Goal: Obtain resource: Obtain resource

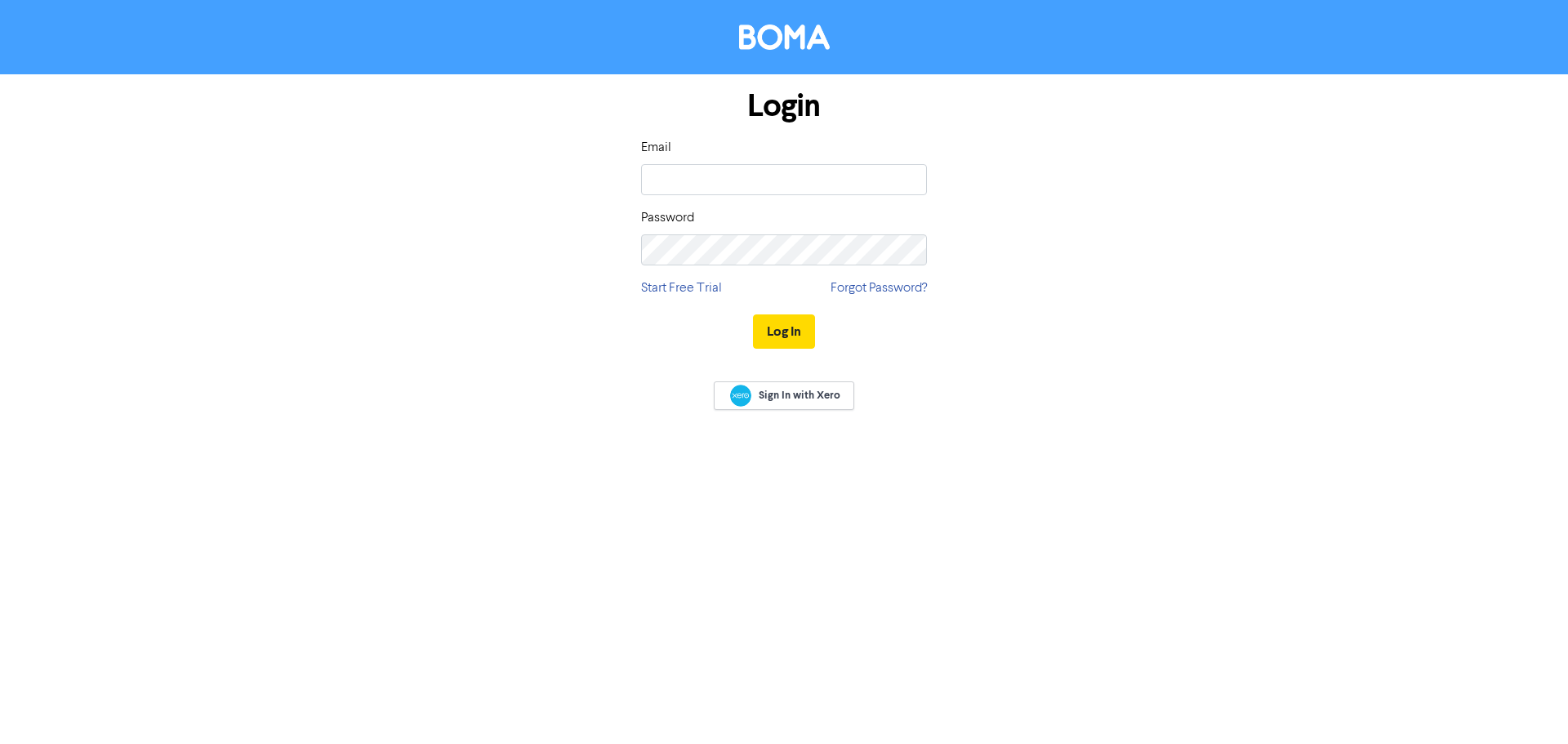
type input "[PERSON_NAME][EMAIL_ADDRESS][DOMAIN_NAME]"
click at [795, 331] on button "Log In" at bounding box center [784, 332] width 62 height 35
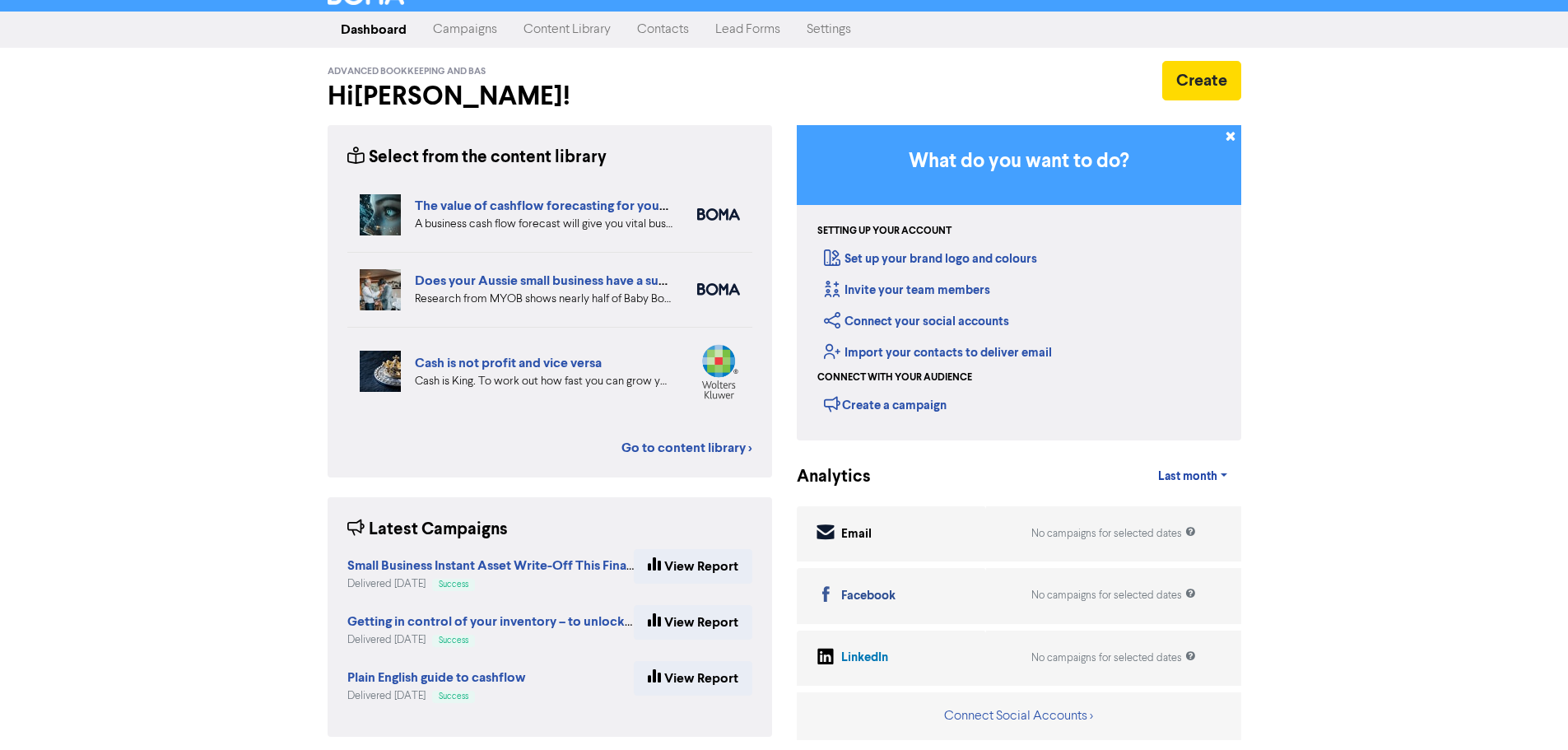
scroll to position [30, 0]
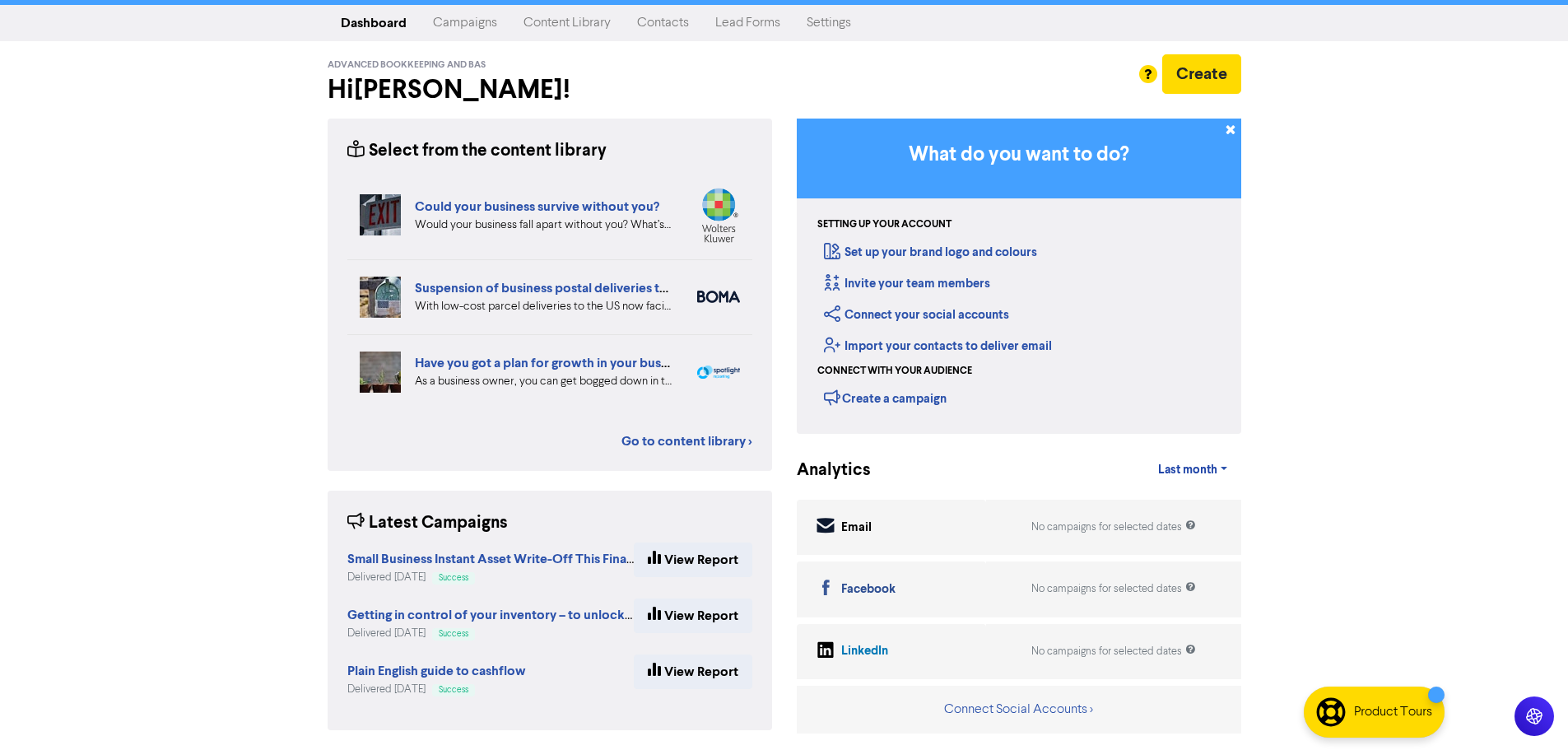
click at [563, 30] on link "Content Library" at bounding box center [567, 23] width 113 height 33
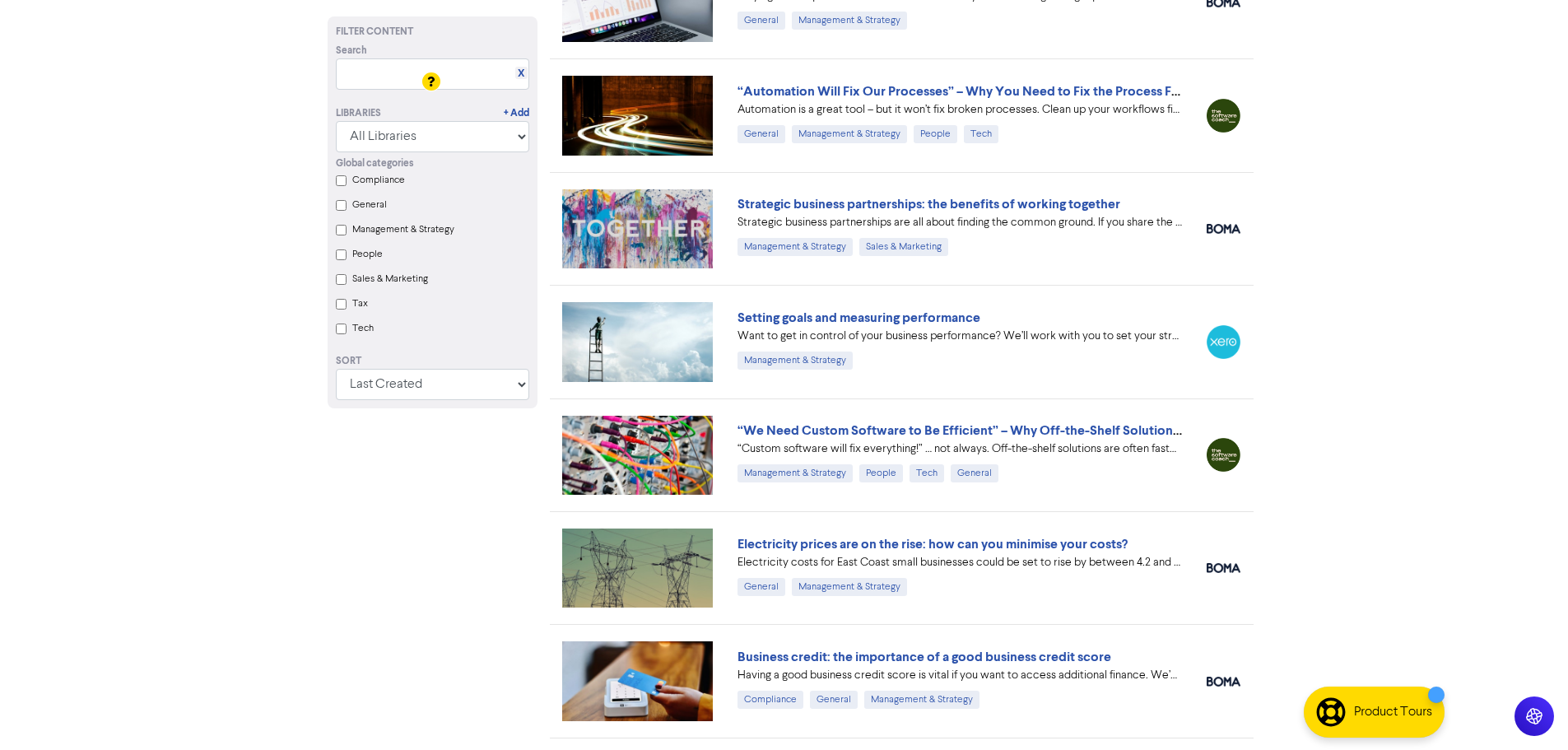
scroll to position [6895, 0]
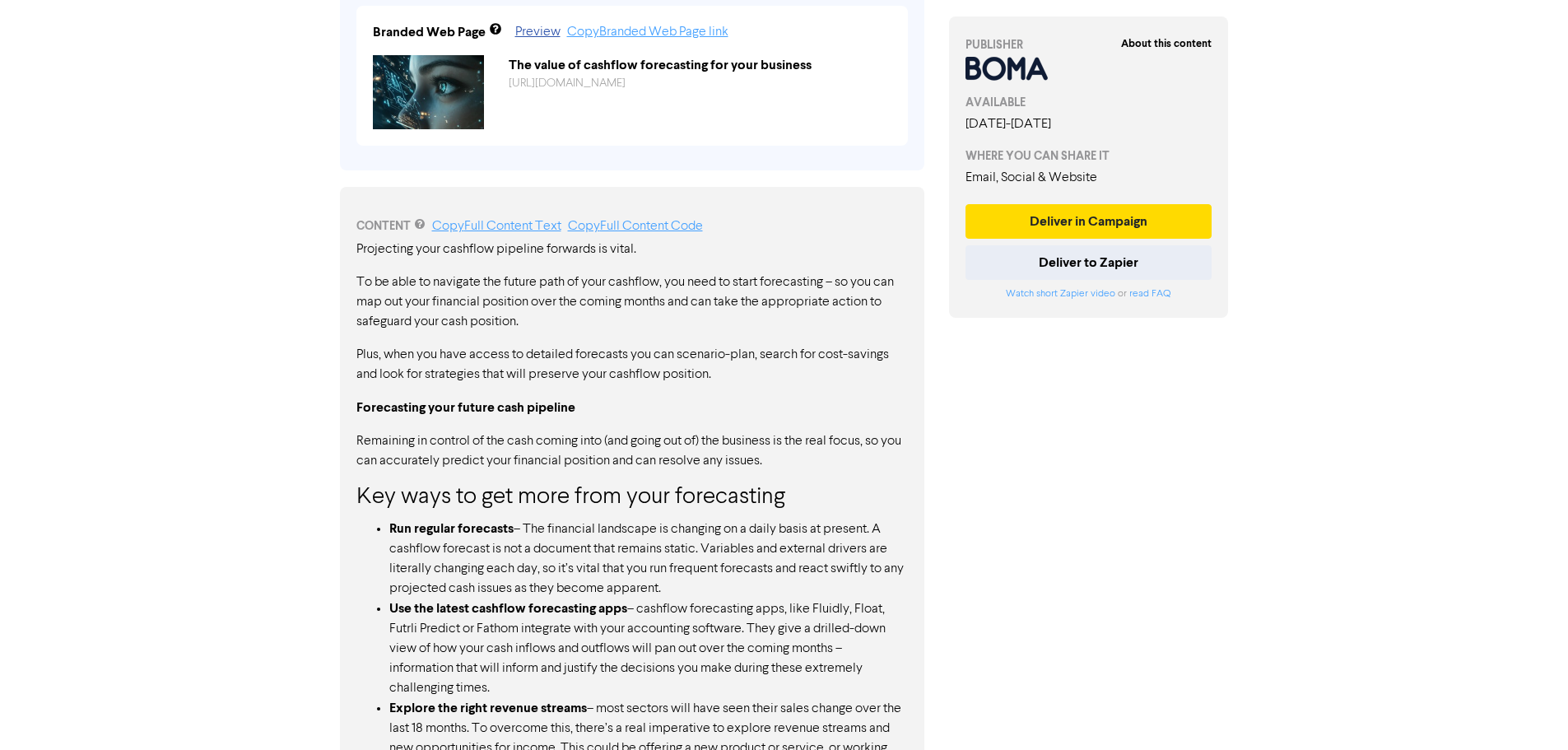
scroll to position [658, 0]
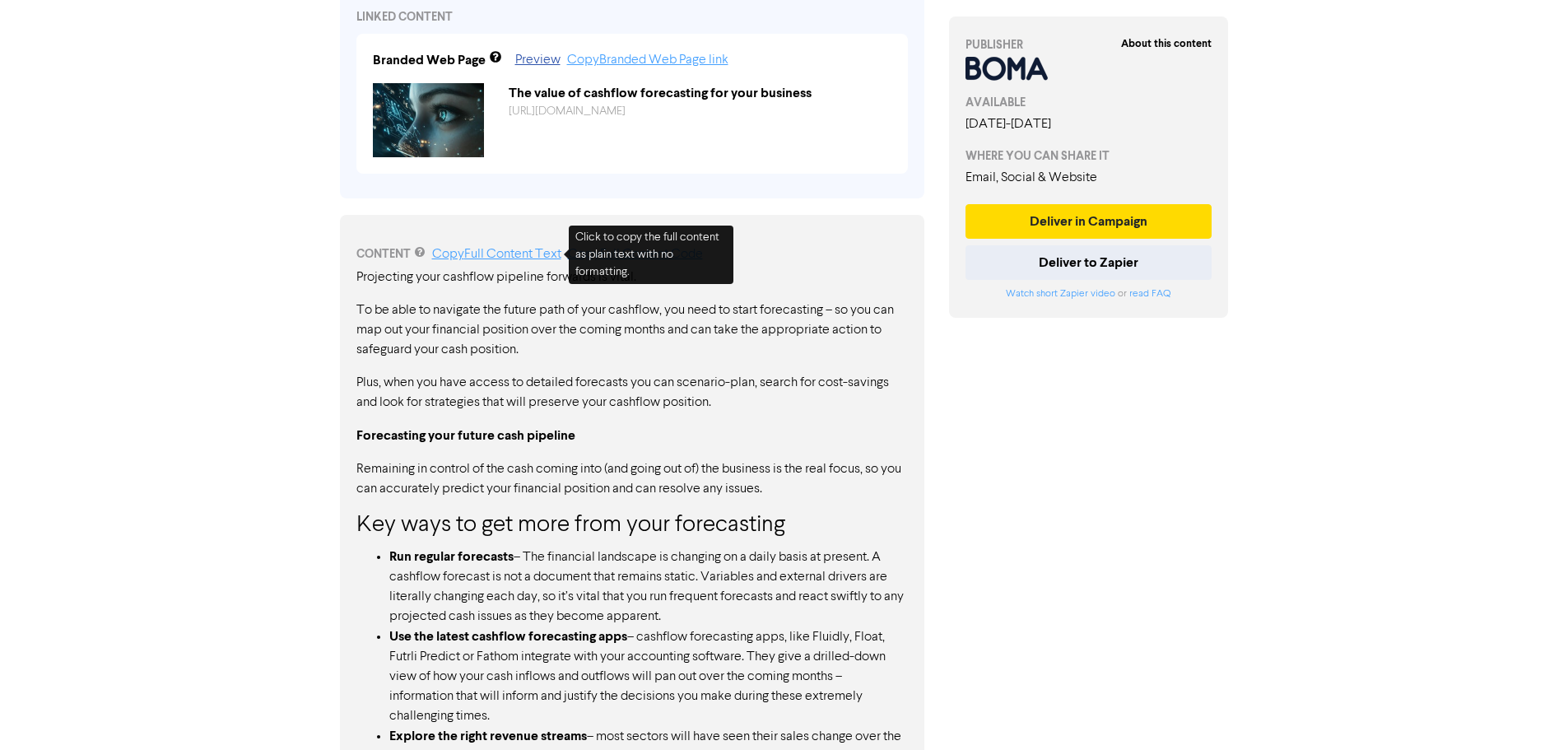
click at [491, 255] on link "Copy Full Content Text" at bounding box center [496, 254] width 129 height 13
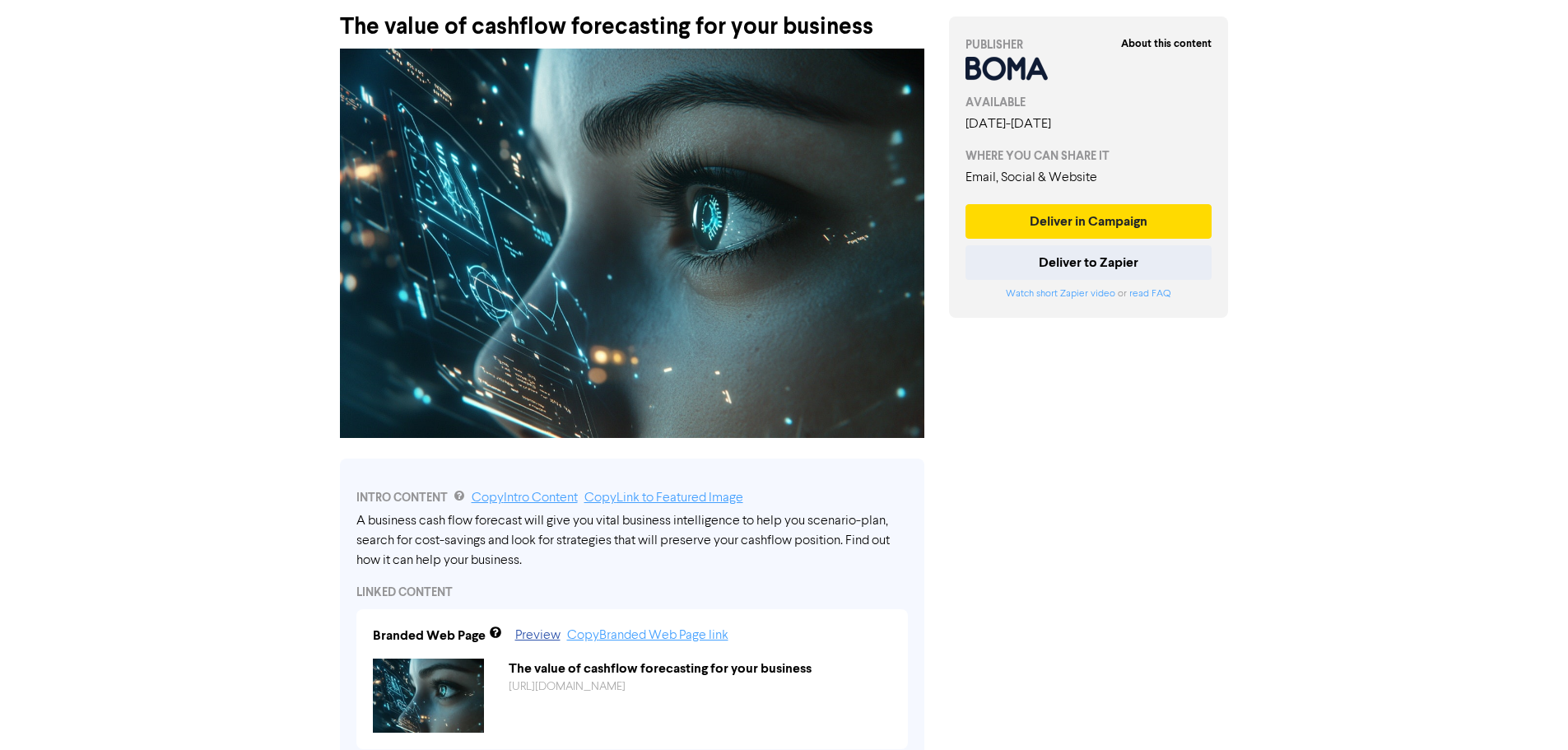
scroll to position [0, 0]
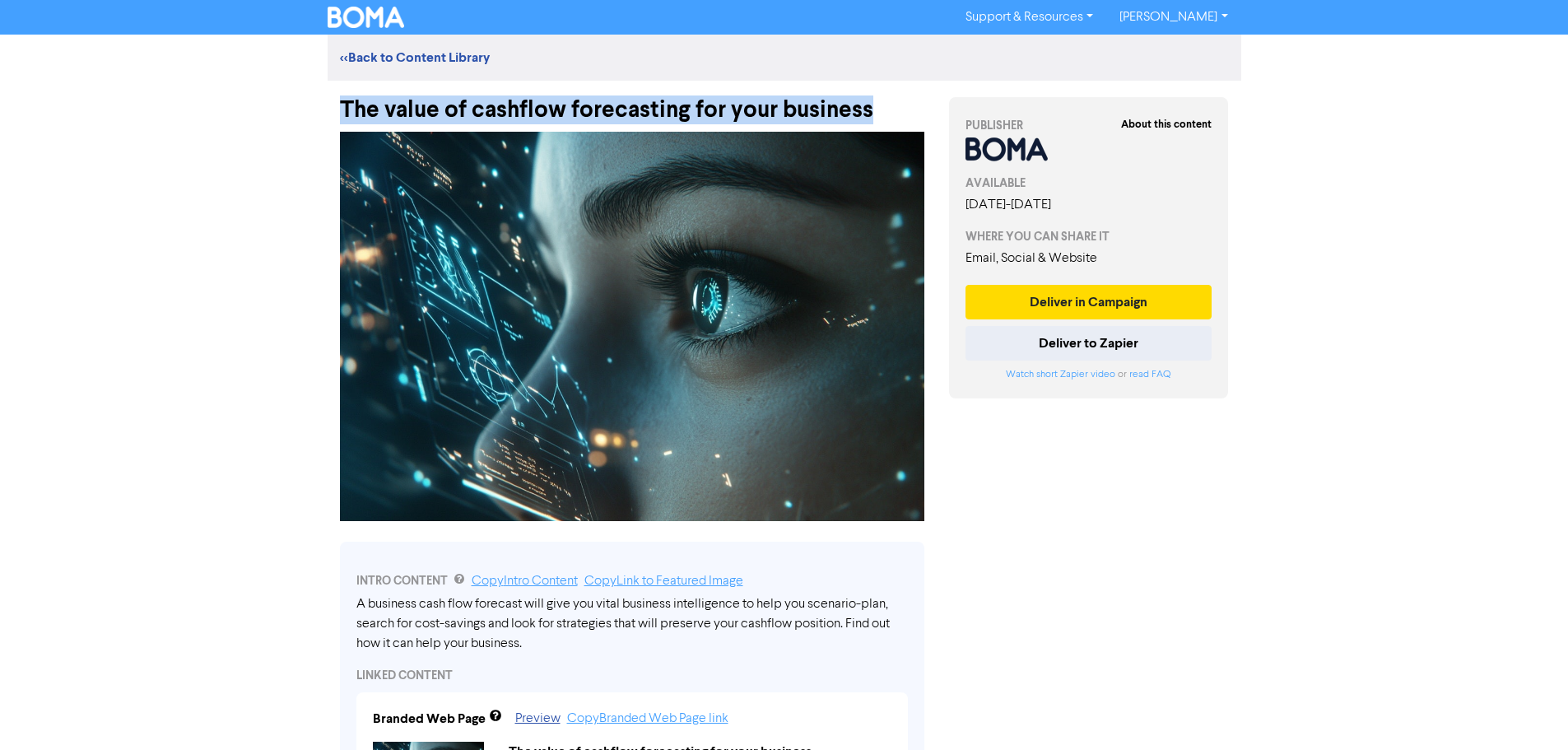
drag, startPoint x: 867, startPoint y: 105, endPoint x: 343, endPoint y: 100, distance: 524.0
click at [343, 100] on div "The value of cashflow forecasting for your business" at bounding box center [633, 101] width 585 height 43
copy div "The value of cashflow forecasting for your business"
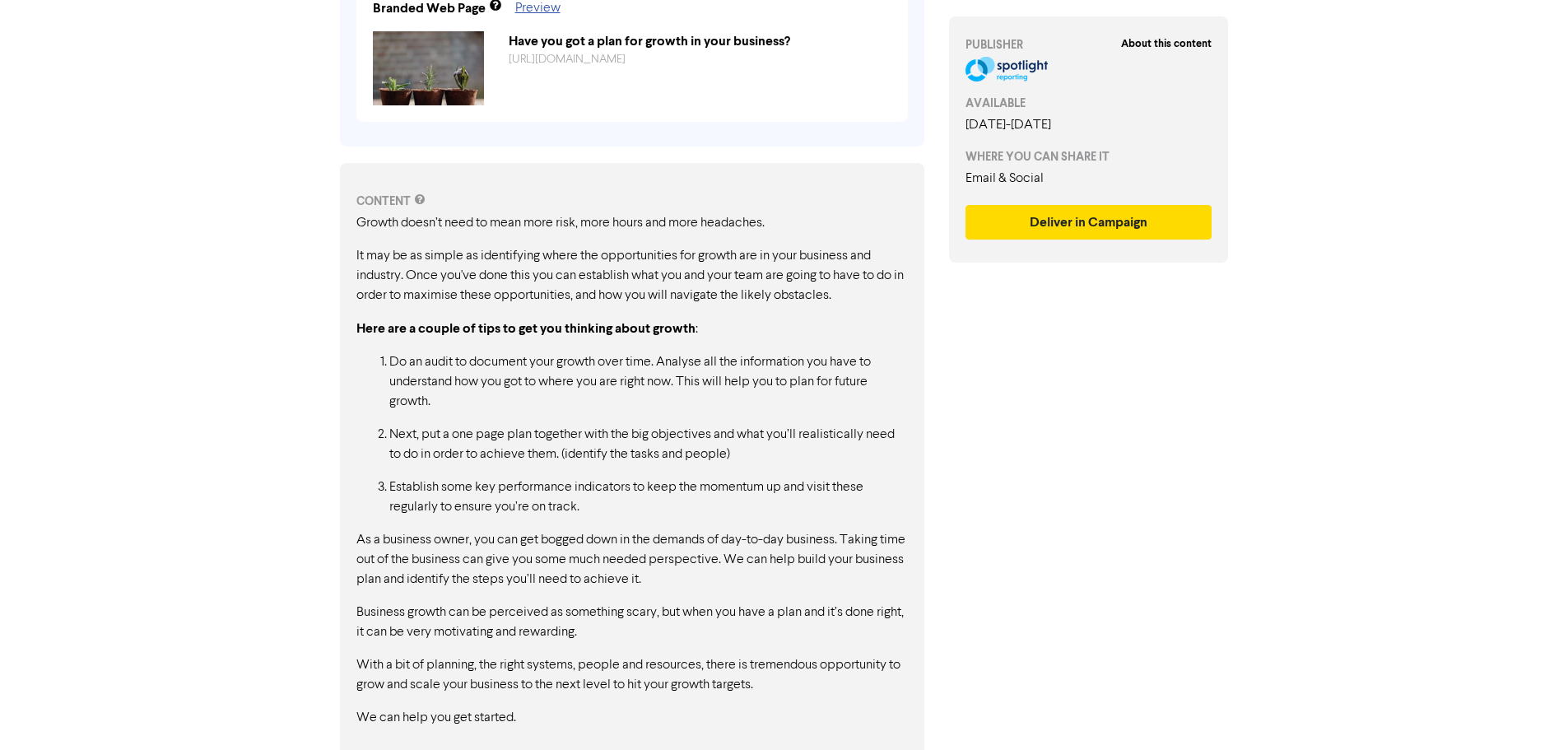
scroll to position [695, 0]
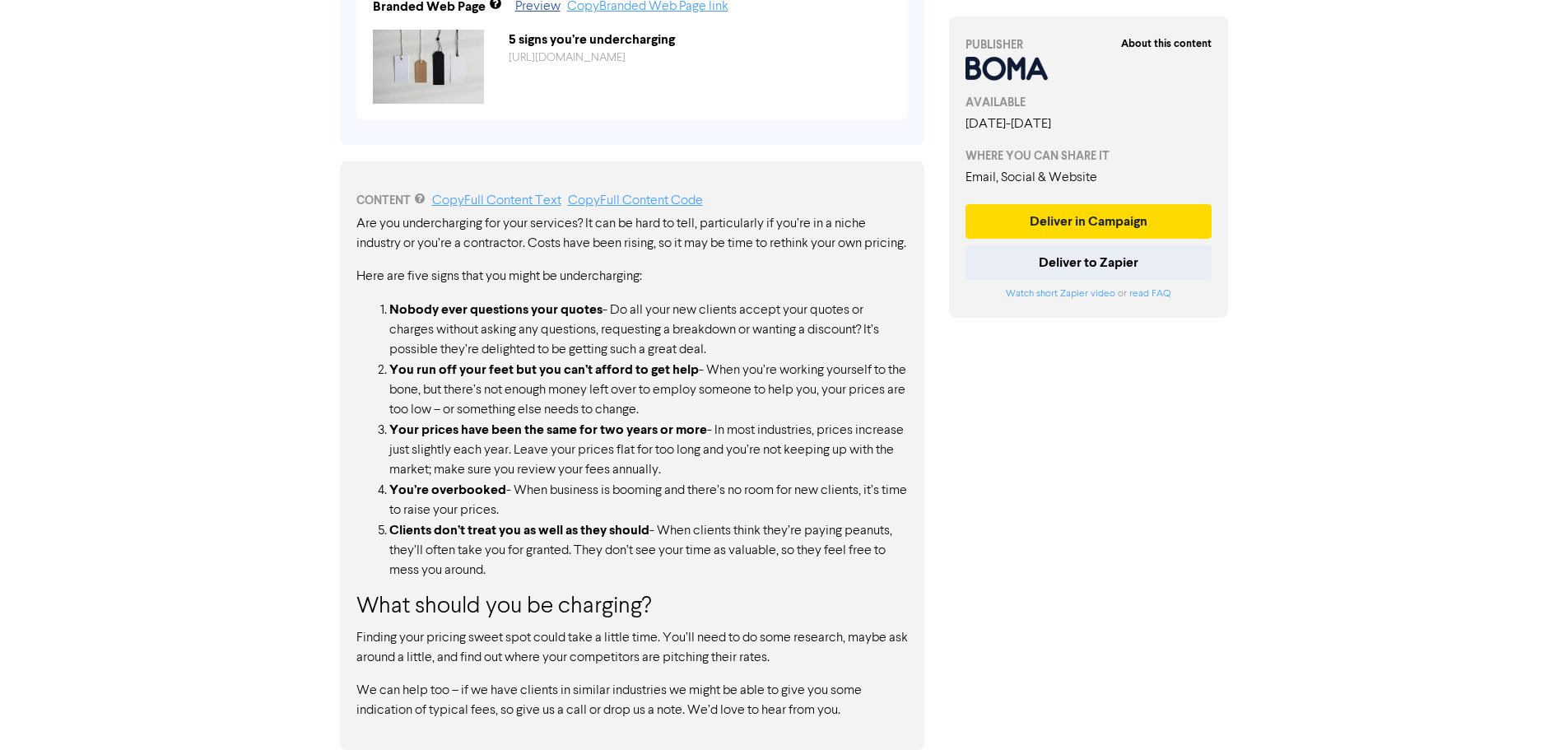
scroll to position [712, 0]
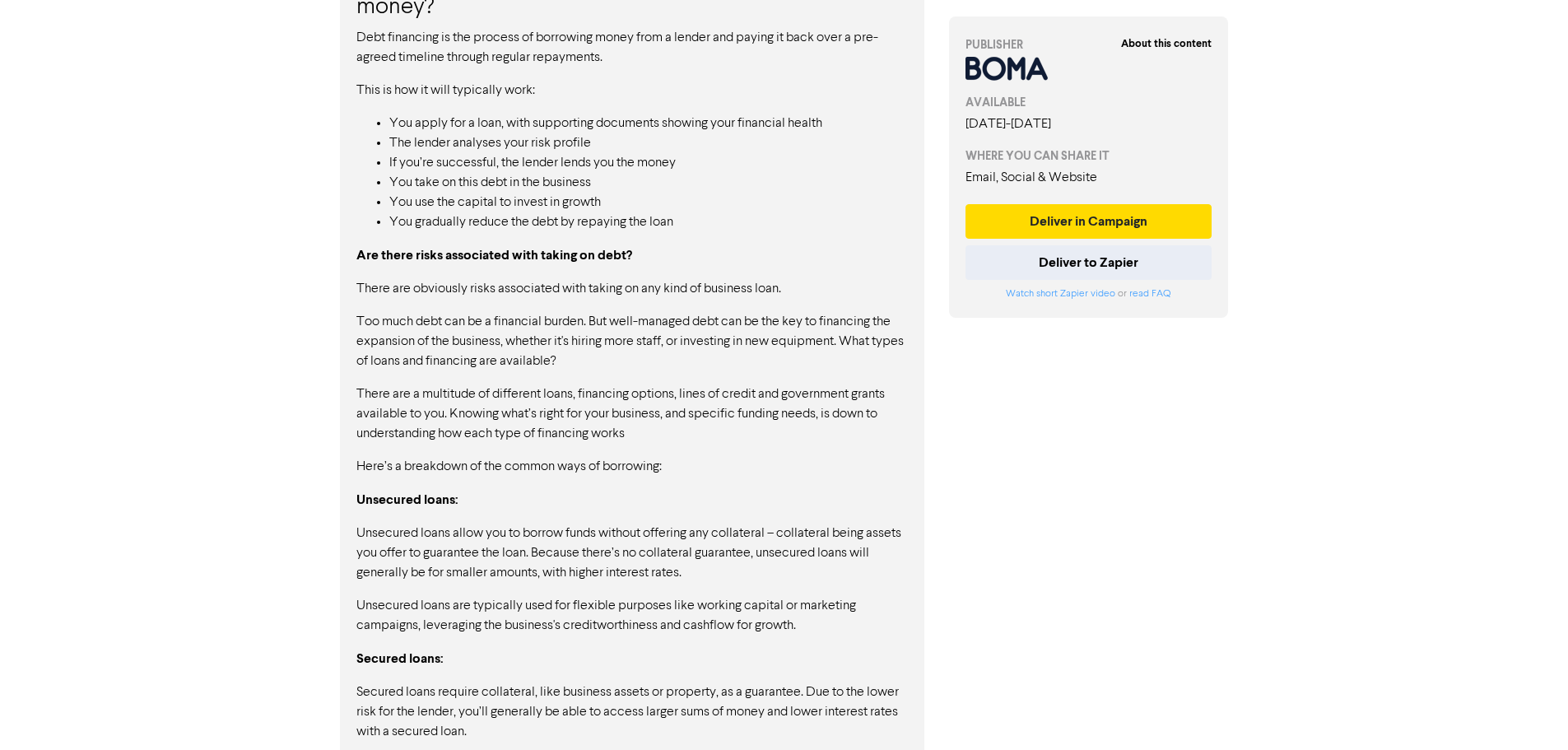
scroll to position [1400, 0]
